Goal: Task Accomplishment & Management: Use online tool/utility

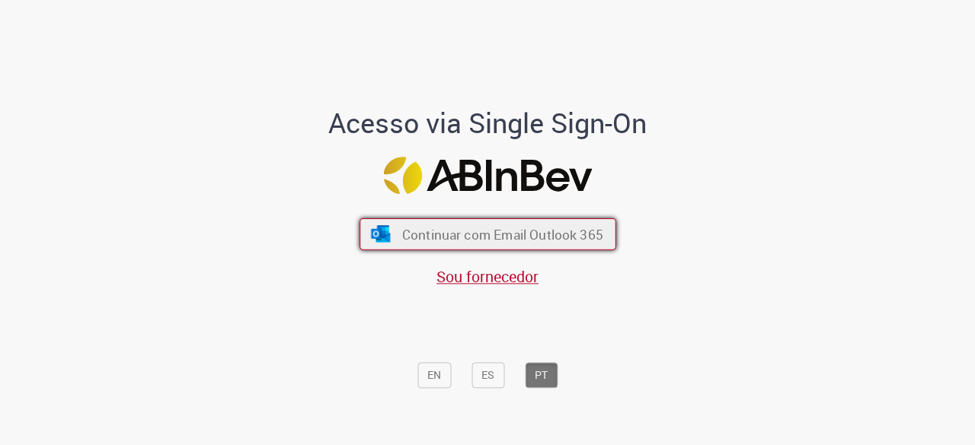
click at [443, 236] on span "Continuar com Email Outlook 365" at bounding box center [501, 235] width 201 height 18
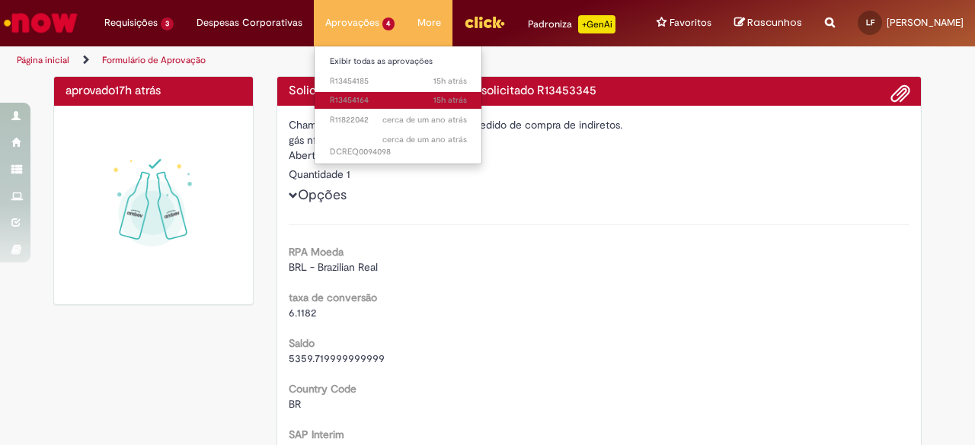
click at [349, 99] on span "15h atrás 15 horas atrás R13454164" at bounding box center [398, 100] width 137 height 12
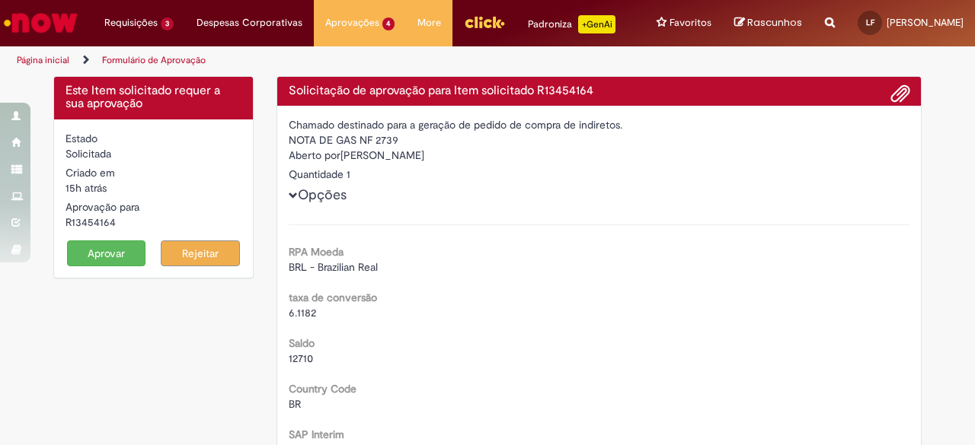
click at [132, 267] on button "Aprovar" at bounding box center [106, 254] width 79 height 26
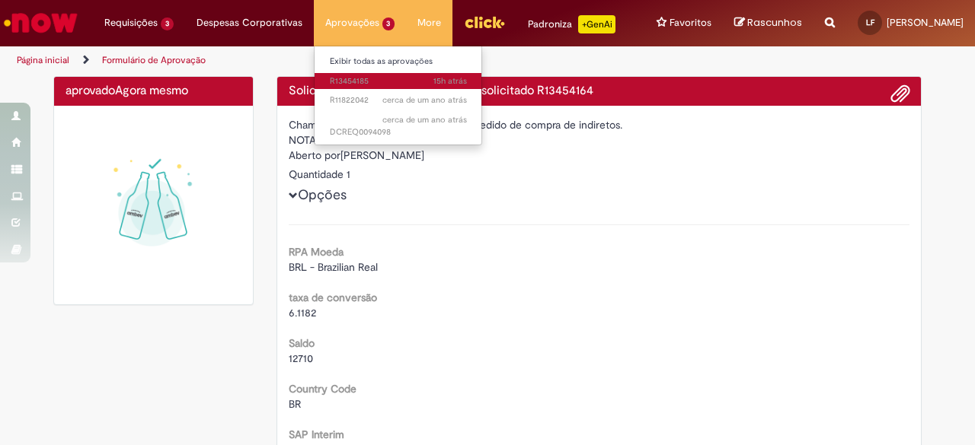
click at [340, 80] on span "15h atrás 15 horas atrás R13454185" at bounding box center [398, 81] width 137 height 12
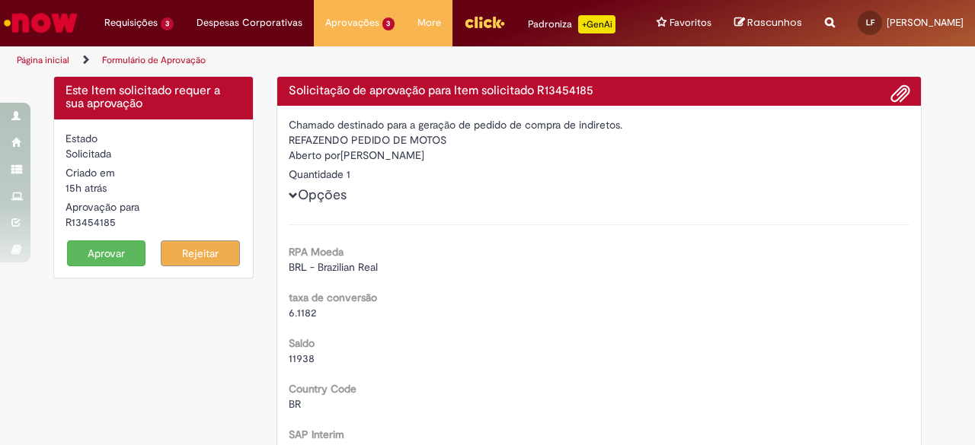
click at [112, 265] on button "Aprovar" at bounding box center [106, 254] width 79 height 26
